Goal: Navigation & Orientation: Find specific page/section

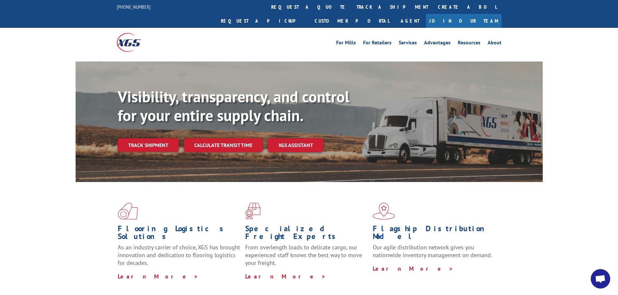
click at [162, 138] on link "Track shipment" at bounding box center [148, 145] width 61 height 14
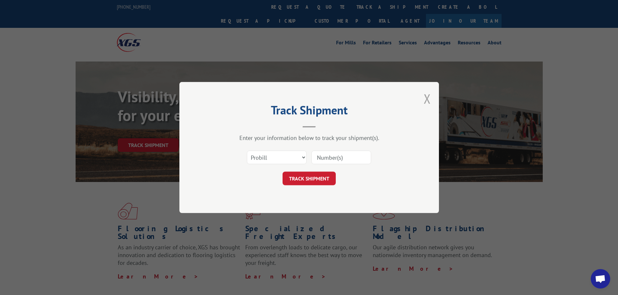
click at [425, 98] on button "Close modal" at bounding box center [426, 98] width 7 height 17
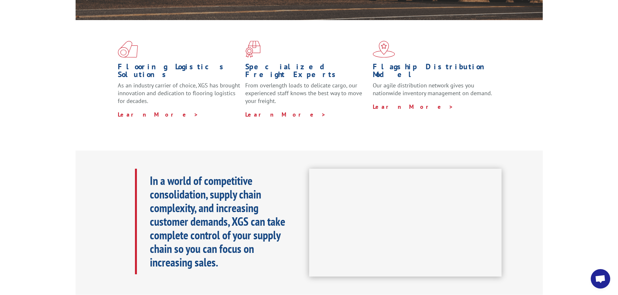
drag, startPoint x: 295, startPoint y: 148, endPoint x: 292, endPoint y: 172, distance: 23.6
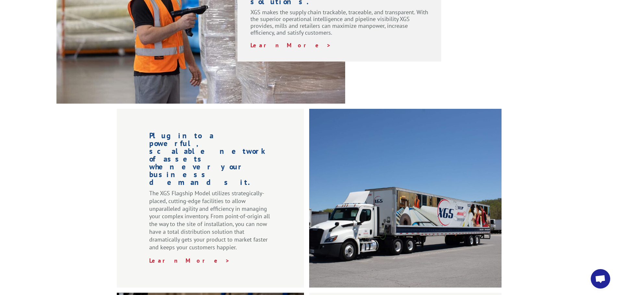
scroll to position [339, 0]
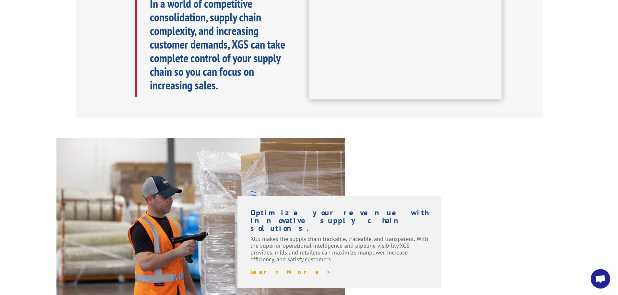
click at [266, 268] on span "Learn More >" at bounding box center [290, 271] width 81 height 7
